Goal: Information Seeking & Learning: Learn about a topic

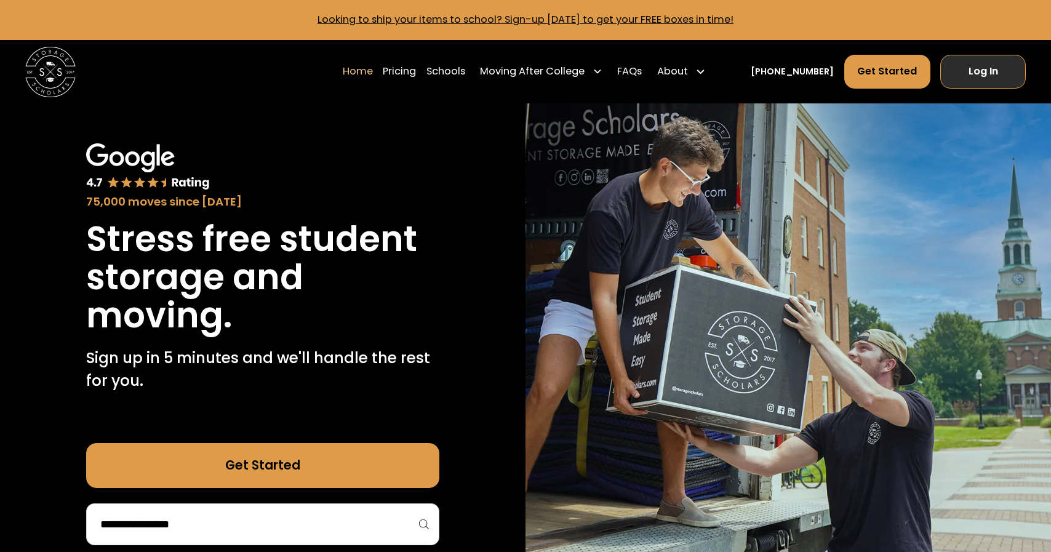
click at [975, 71] on link "Log In" at bounding box center [983, 72] width 86 height 34
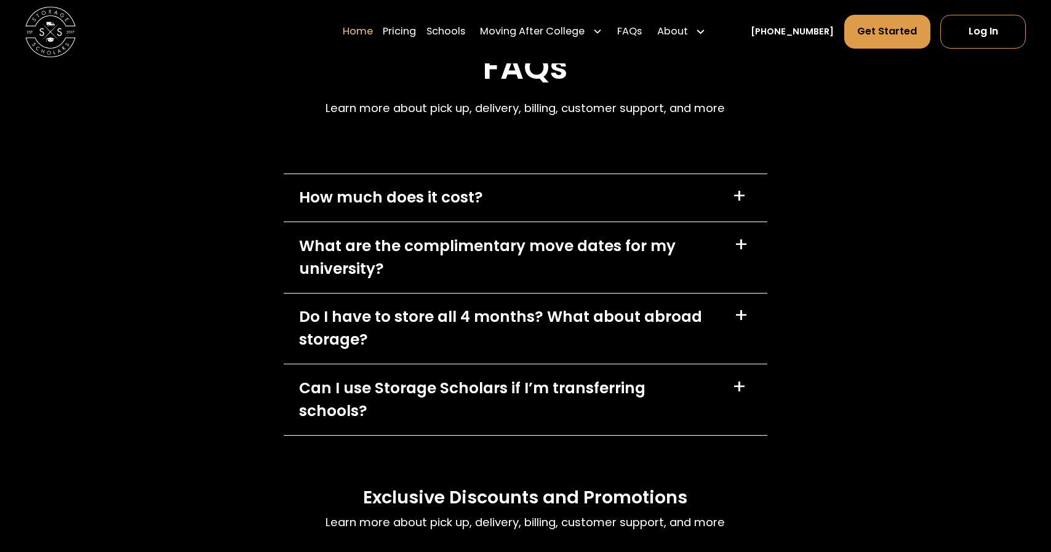
scroll to position [3669, 0]
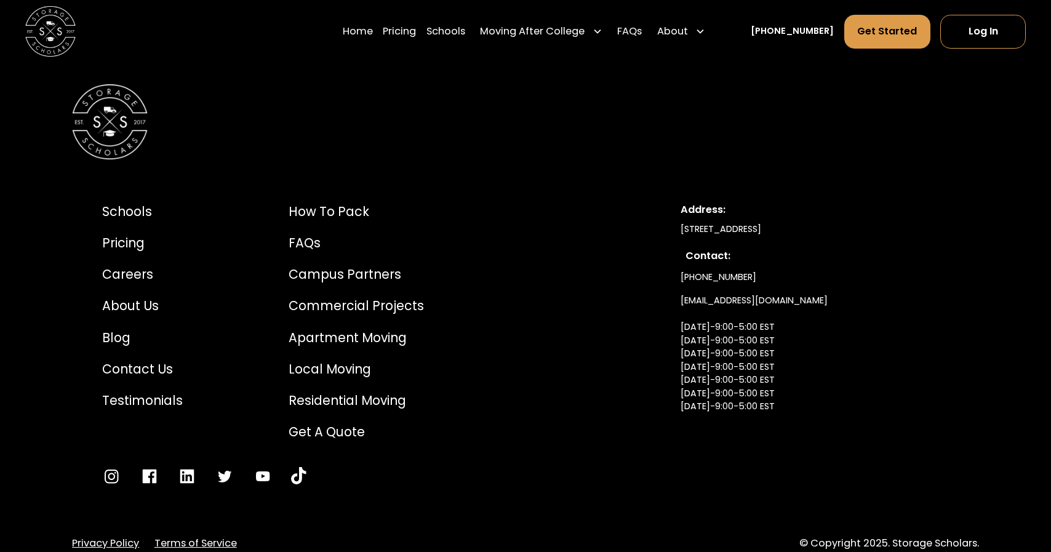
scroll to position [6802, 0]
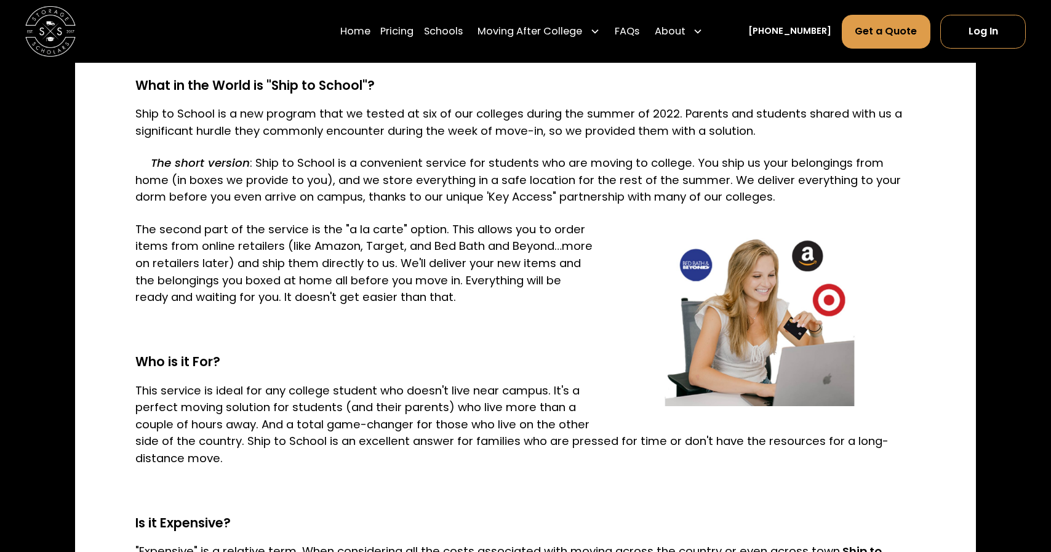
scroll to position [1003, 0]
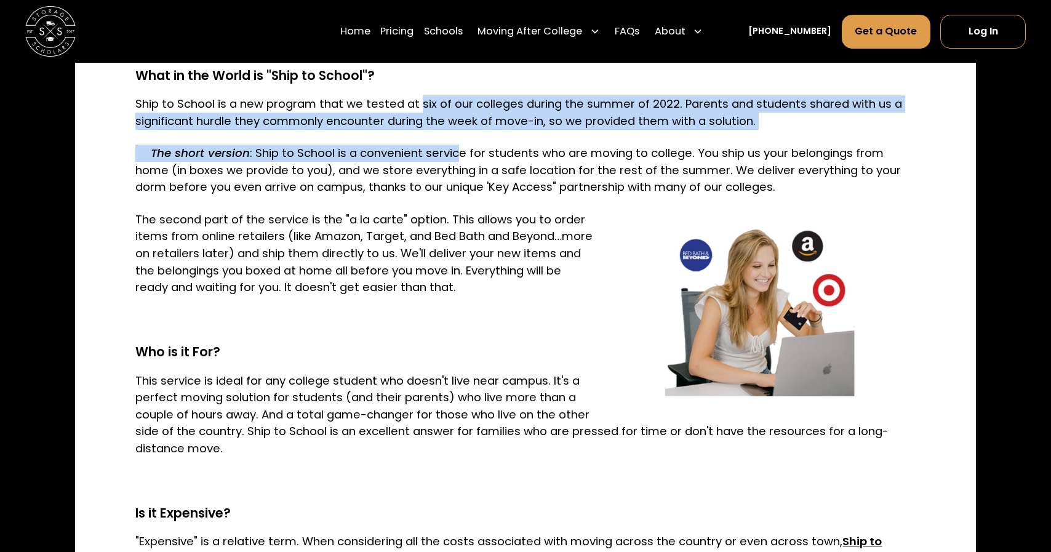
drag, startPoint x: 413, startPoint y: 108, endPoint x: 465, endPoint y: 161, distance: 74.4
click at [465, 161] on p "The short version : Ship to School is a convenient service for students who are…" at bounding box center [524, 170] width 779 height 51
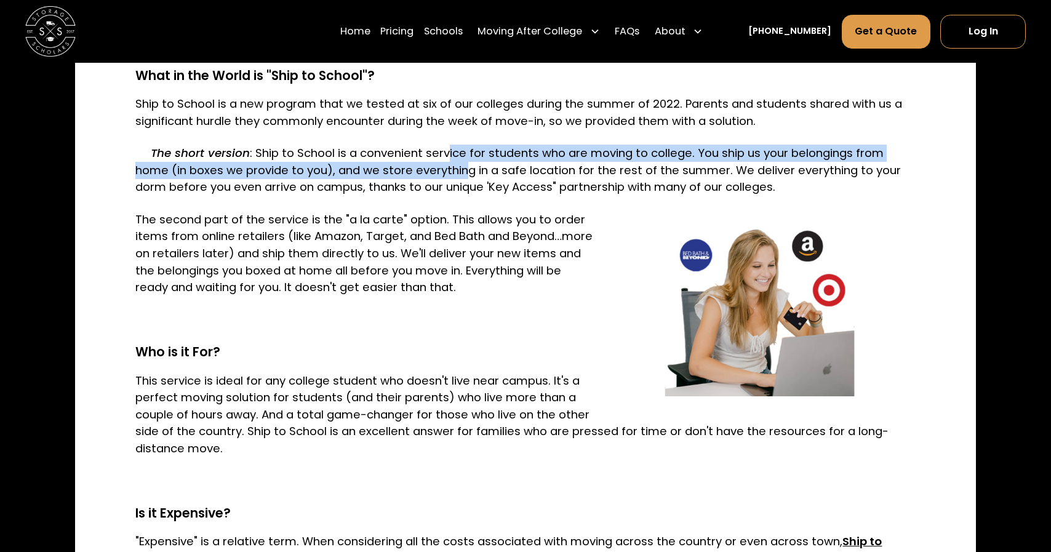
drag, startPoint x: 450, startPoint y: 155, endPoint x: 466, endPoint y: 166, distance: 19.0
click at [466, 166] on p "The short version : Ship to School is a convenient service for students who are…" at bounding box center [524, 170] width 779 height 51
drag, startPoint x: 439, startPoint y: 155, endPoint x: 462, endPoint y: 172, distance: 29.0
click at [462, 172] on p "The short version : Ship to School is a convenient service for students who are…" at bounding box center [524, 170] width 779 height 51
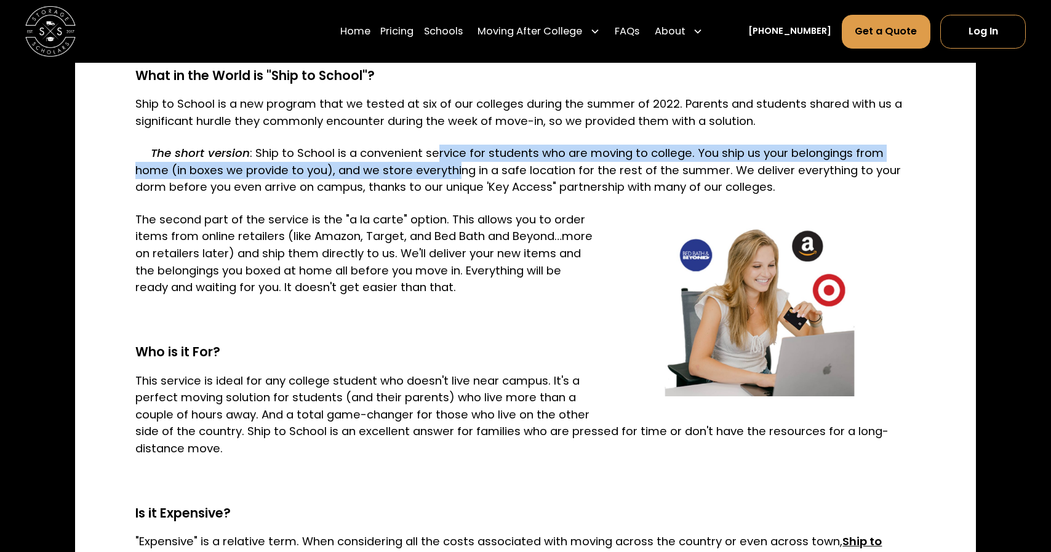
click at [462, 172] on p "The short version : Ship to School is a convenient service for students who are…" at bounding box center [524, 170] width 779 height 51
drag, startPoint x: 439, startPoint y: 159, endPoint x: 496, endPoint y: 170, distance: 58.3
click at [496, 170] on p "The short version : Ship to School is a convenient service for students who are…" at bounding box center [524, 170] width 779 height 51
drag, startPoint x: 491, startPoint y: 153, endPoint x: 562, endPoint y: 167, distance: 72.1
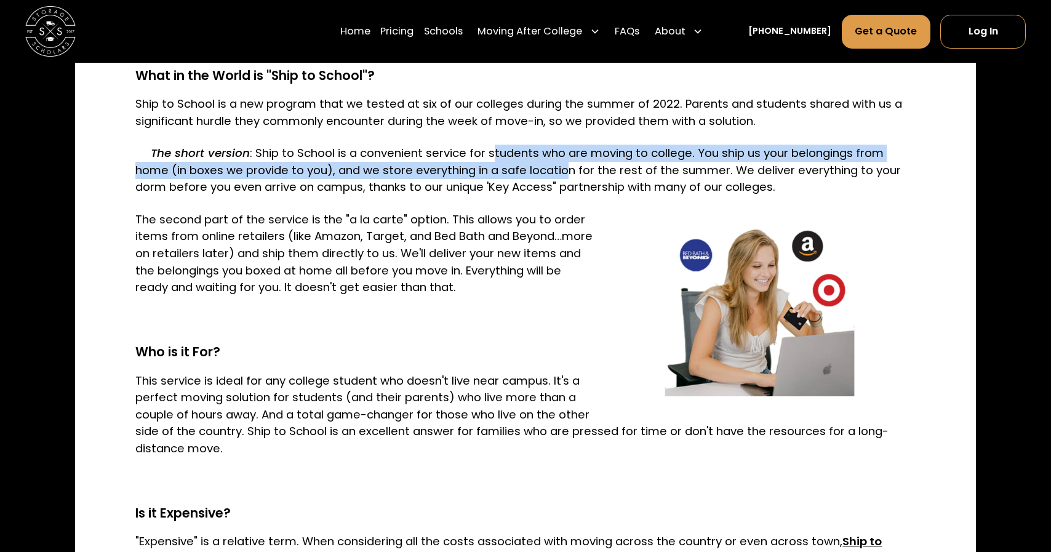
click at [562, 169] on p "The short version : Ship to School is a convenient service for students who are…" at bounding box center [524, 170] width 779 height 51
click at [562, 167] on p "The short version : Ship to School is a convenient service for students who are…" at bounding box center [524, 170] width 779 height 51
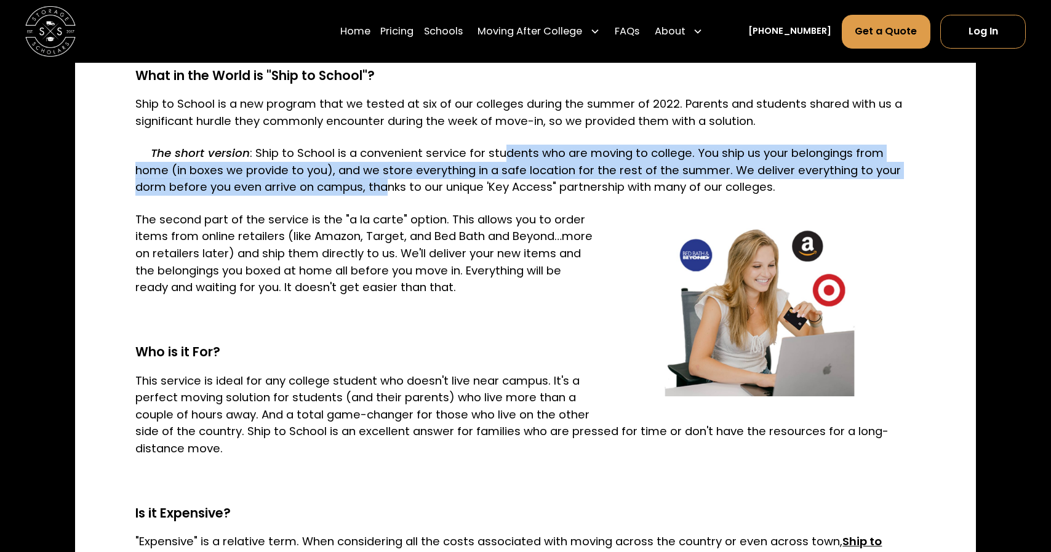
drag, startPoint x: 501, startPoint y: 154, endPoint x: 386, endPoint y: 185, distance: 119.2
click at [386, 185] on p "The short version : Ship to School is a convenient service for students who are…" at bounding box center [524, 170] width 779 height 51
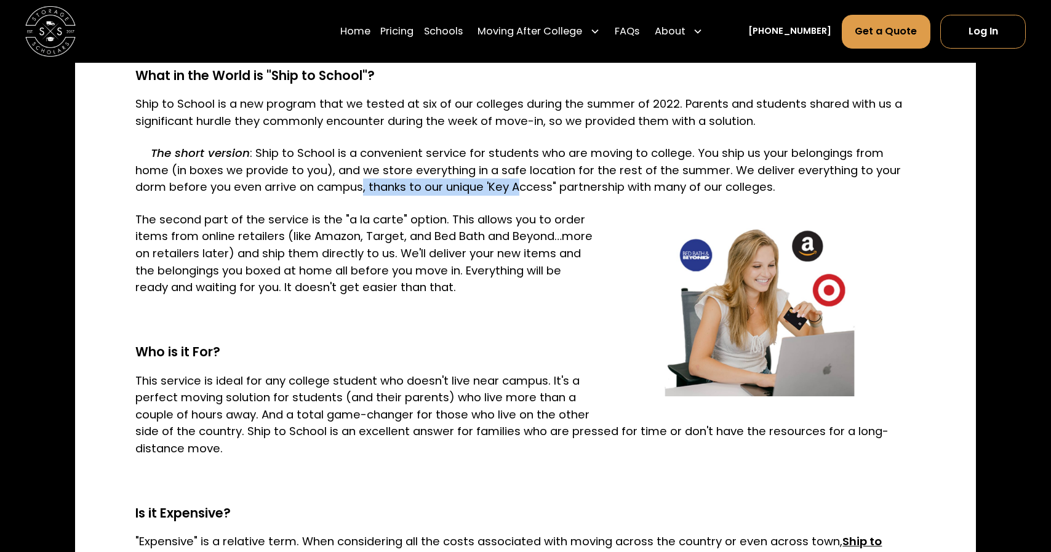
drag, startPoint x: 364, startPoint y: 185, endPoint x: 519, endPoint y: 188, distance: 155.7
click at [520, 188] on p "The short version : Ship to School is a convenient service for students who are…" at bounding box center [524, 170] width 779 height 51
click at [519, 188] on p "The short version : Ship to School is a convenient service for students who are…" at bounding box center [524, 170] width 779 height 51
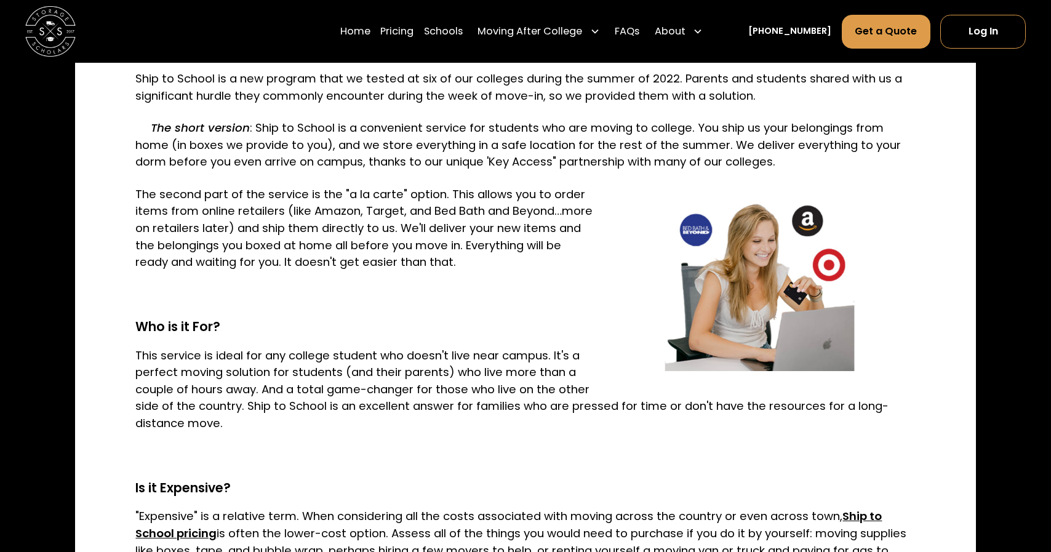
scroll to position [1047, 0]
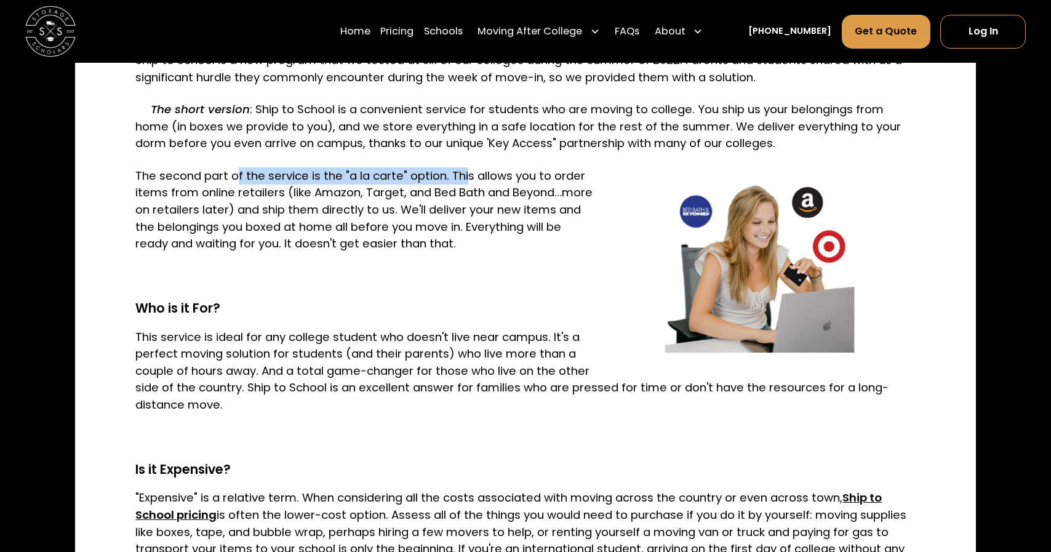
drag, startPoint x: 225, startPoint y: 169, endPoint x: 455, endPoint y: 171, distance: 229.5
click at [455, 172] on p "The second part of the service is the "a la carte" option. This allows you to o…" at bounding box center [524, 209] width 779 height 85
click at [455, 171] on p "The second part of the service is the "a la carte" option. This allows you to o…" at bounding box center [524, 209] width 779 height 85
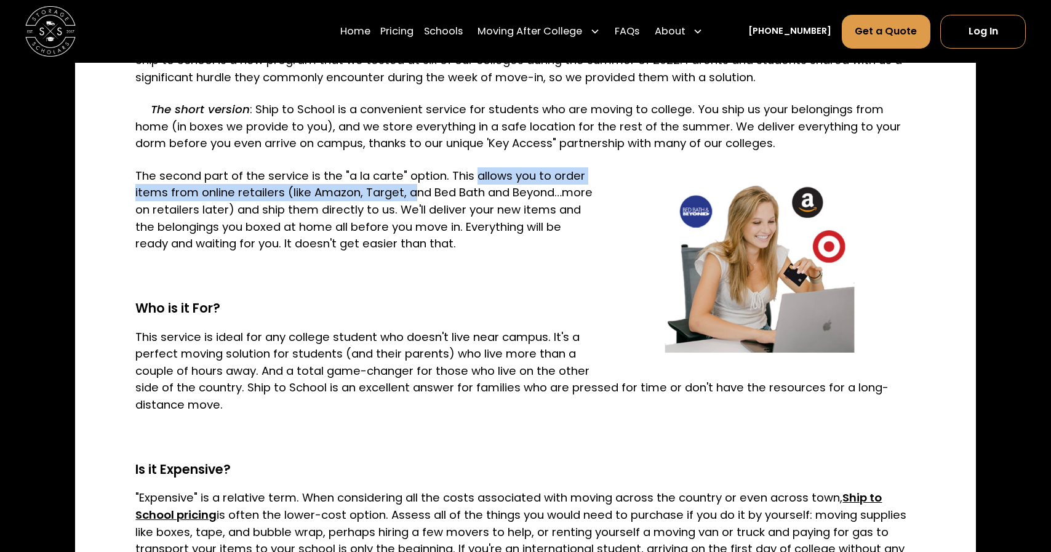
drag, startPoint x: 464, startPoint y: 174, endPoint x: 421, endPoint y: 194, distance: 47.6
click at [421, 195] on p "The second part of the service is the "a la carte" option. This allows you to o…" at bounding box center [524, 209] width 779 height 85
click at [421, 194] on p "The second part of the service is the "a la carte" option. This allows you to o…" at bounding box center [524, 209] width 779 height 85
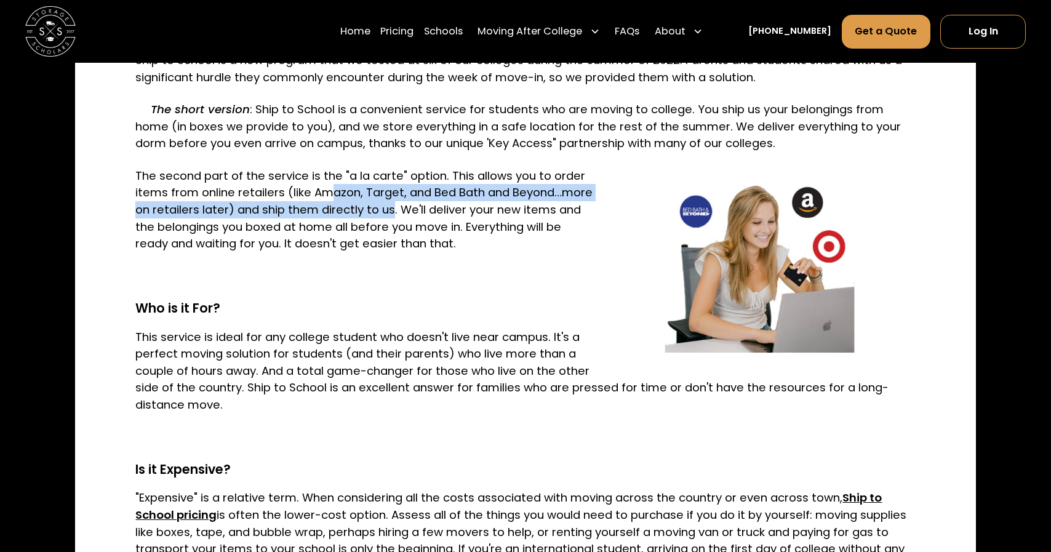
drag, startPoint x: 332, startPoint y: 193, endPoint x: 453, endPoint y: 214, distance: 123.7
click at [453, 214] on p "The second part of the service is the "a la carte" option. This allows you to o…" at bounding box center [524, 209] width 779 height 85
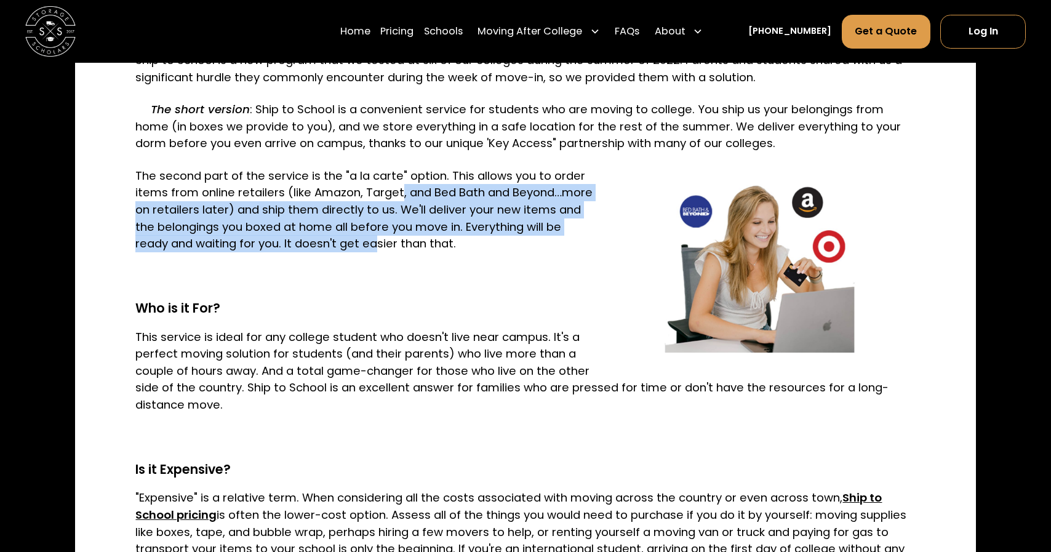
drag, startPoint x: 407, startPoint y: 196, endPoint x: 451, endPoint y: 236, distance: 59.6
click at [452, 236] on p "The second part of the service is the "a la carte" option. This allows you to o…" at bounding box center [524, 209] width 779 height 85
click at [451, 236] on p "The second part of the service is the "a la carte" option. This allows you to o…" at bounding box center [524, 209] width 779 height 85
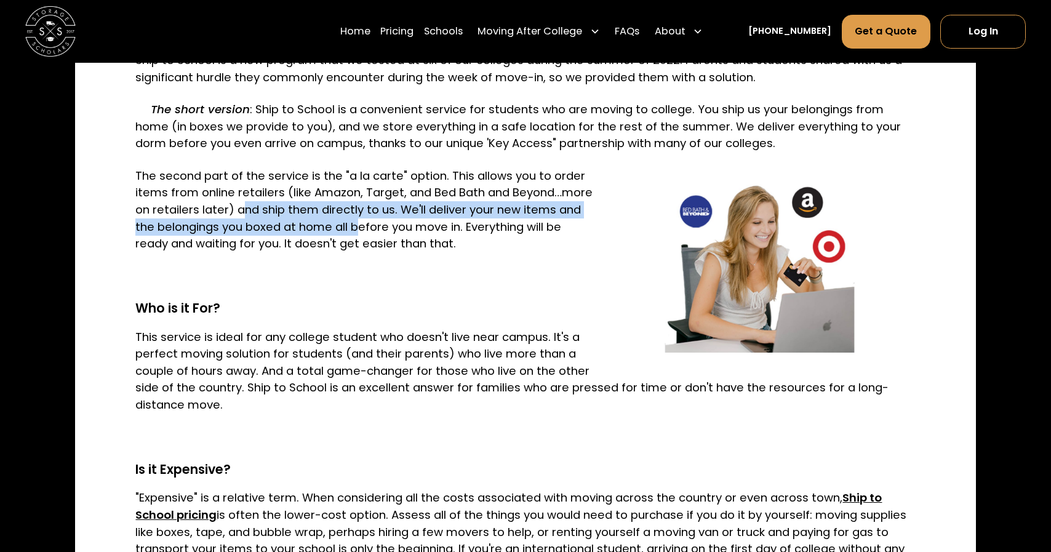
drag, startPoint x: 300, startPoint y: 209, endPoint x: 420, endPoint y: 225, distance: 121.6
click at [421, 225] on p "The second part of the service is the "a la carte" option. This allows you to o…" at bounding box center [524, 209] width 779 height 85
click at [420, 225] on p "The second part of the service is the "a la carte" option. This allows you to o…" at bounding box center [524, 209] width 779 height 85
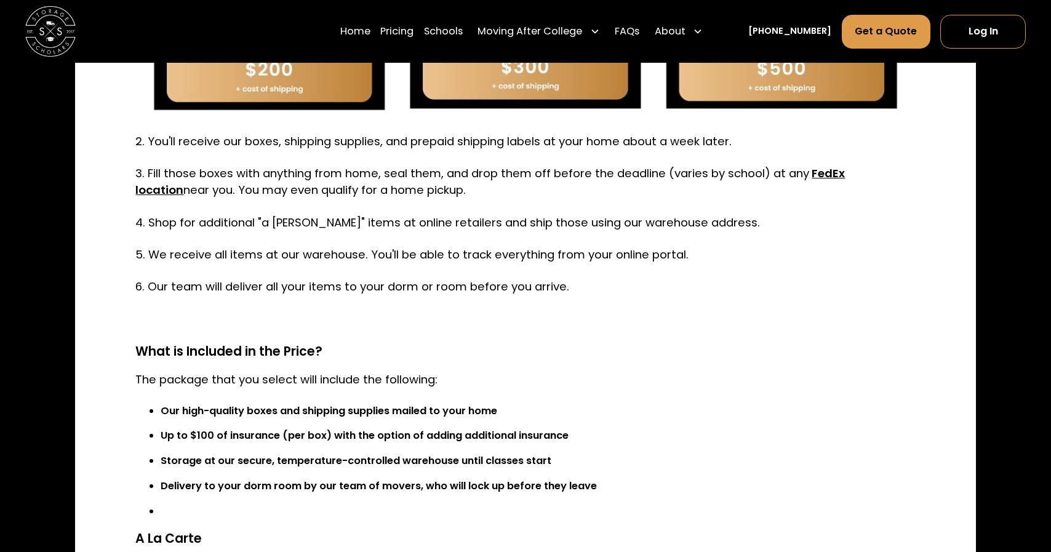
scroll to position [2953, 0]
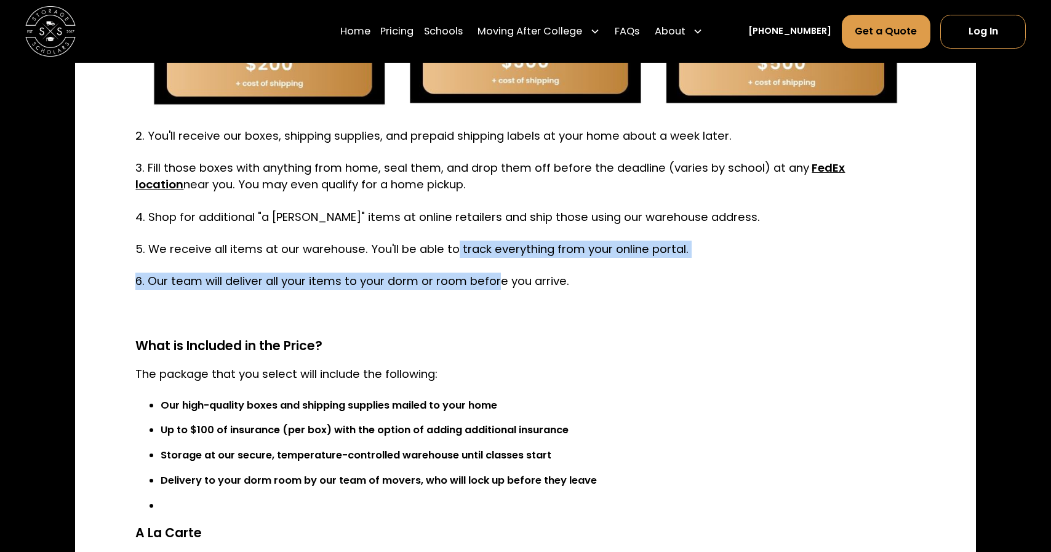
drag, startPoint x: 437, startPoint y: 254, endPoint x: 475, endPoint y: 277, distance: 44.4
click at [475, 277] on p "6. Our team will deliver all your items to your dorm or room before you arrive." at bounding box center [524, 281] width 779 height 17
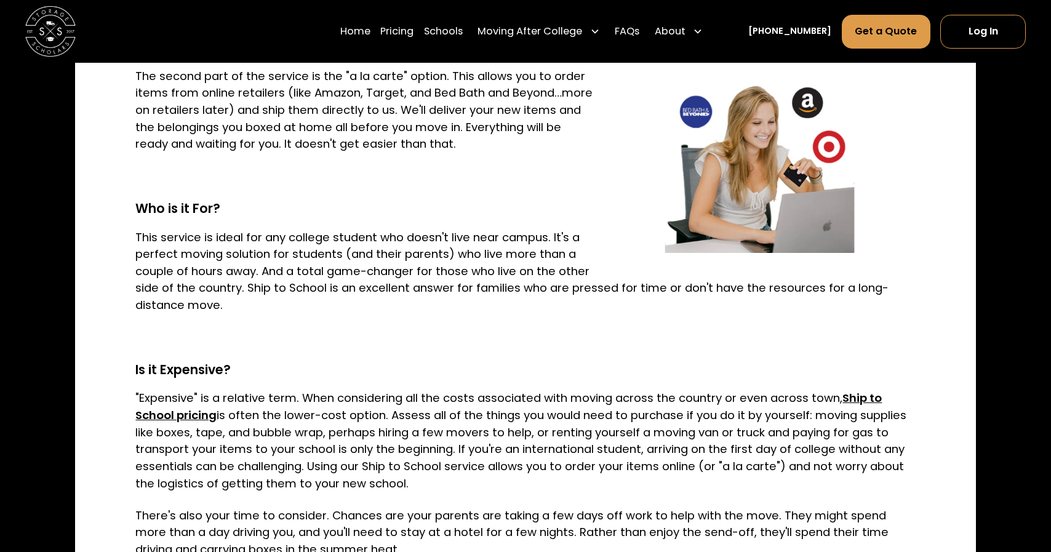
scroll to position [1200, 0]
